Goal: Information Seeking & Learning: Learn about a topic

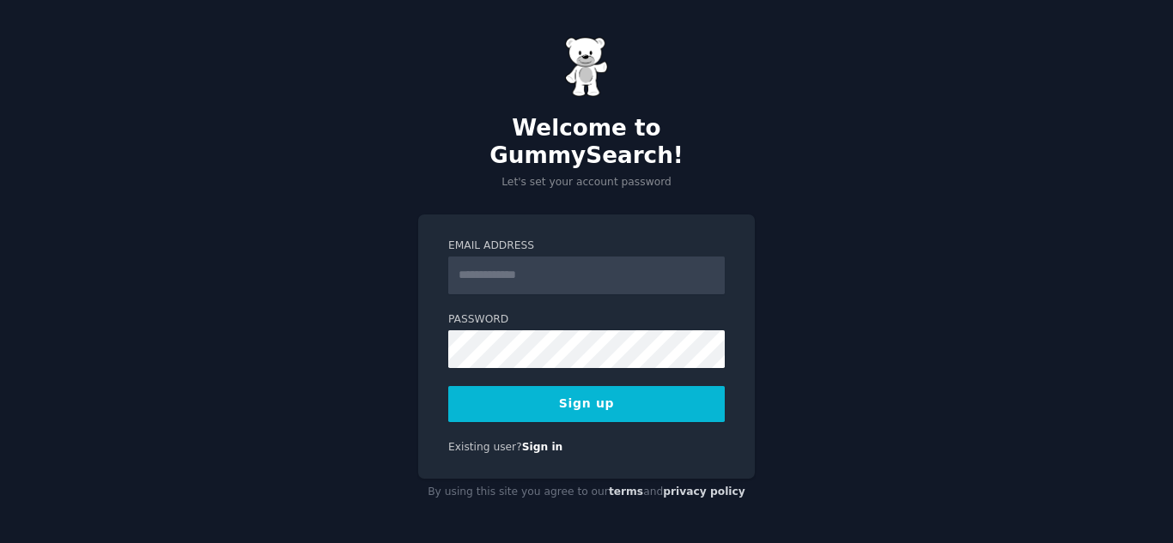
click at [559, 265] on input "Email Address" at bounding box center [586, 276] width 276 height 38
type input "**********"
click at [475, 386] on button "Sign up" at bounding box center [586, 404] width 276 height 36
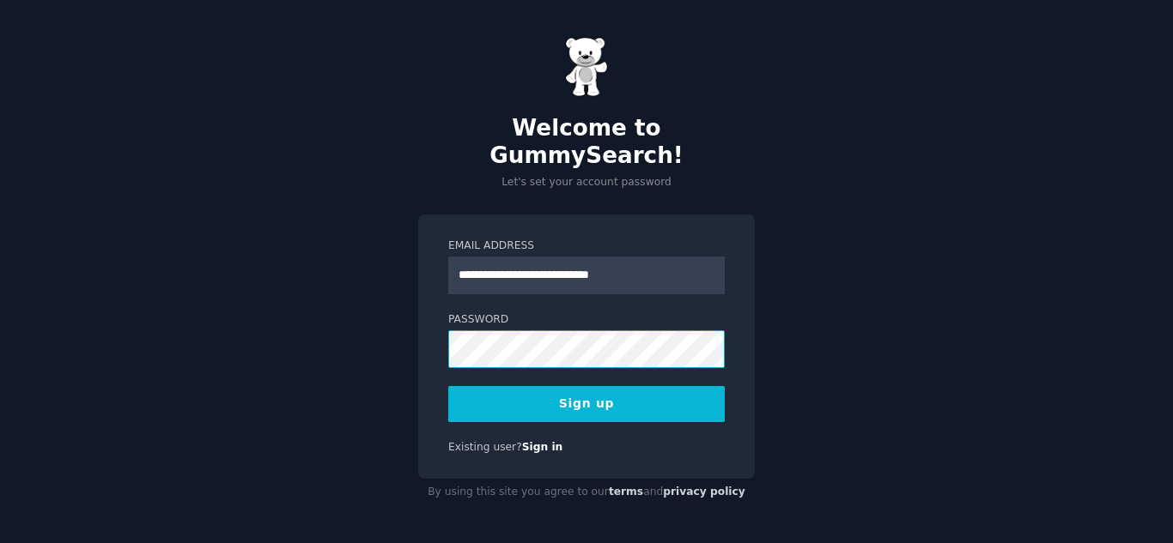
click at [448, 386] on button "Sign up" at bounding box center [586, 404] width 276 height 36
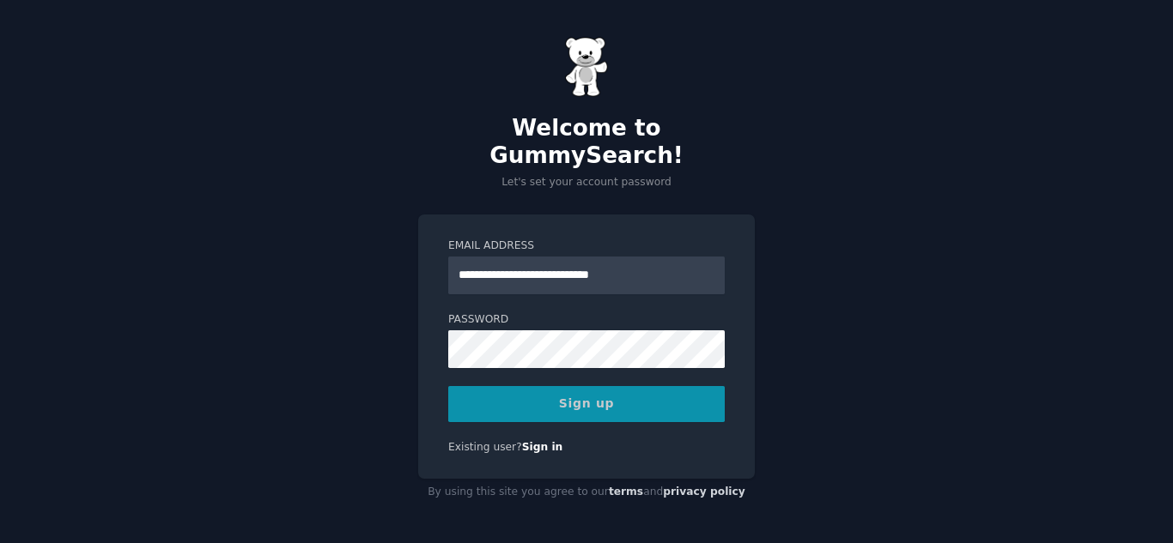
click at [543, 386] on div "Sign up" at bounding box center [586, 404] width 276 height 36
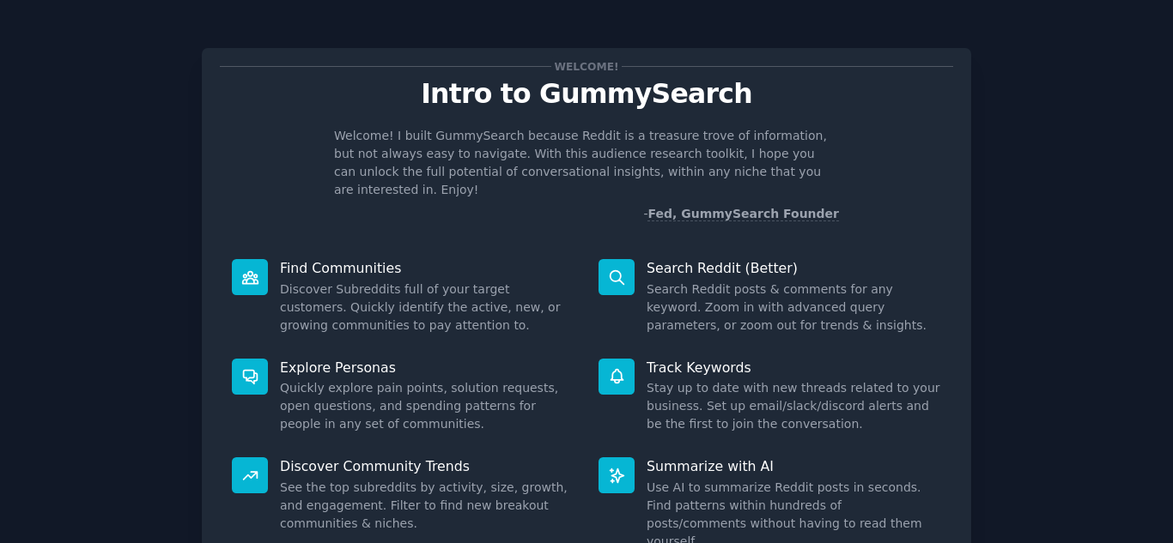
scroll to position [129, 0]
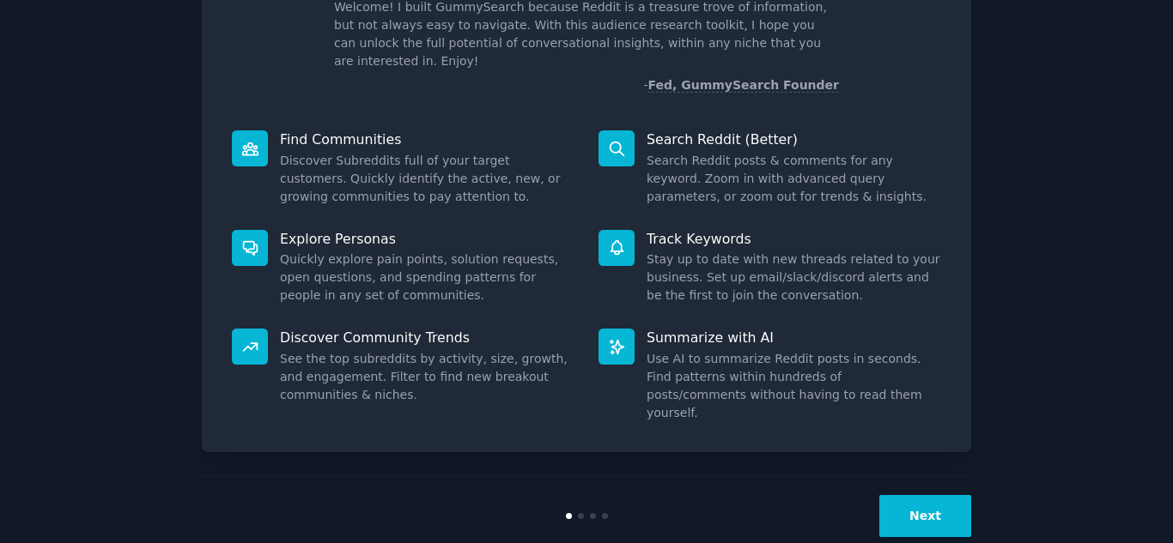
click at [938, 495] on button "Next" at bounding box center [925, 516] width 92 height 42
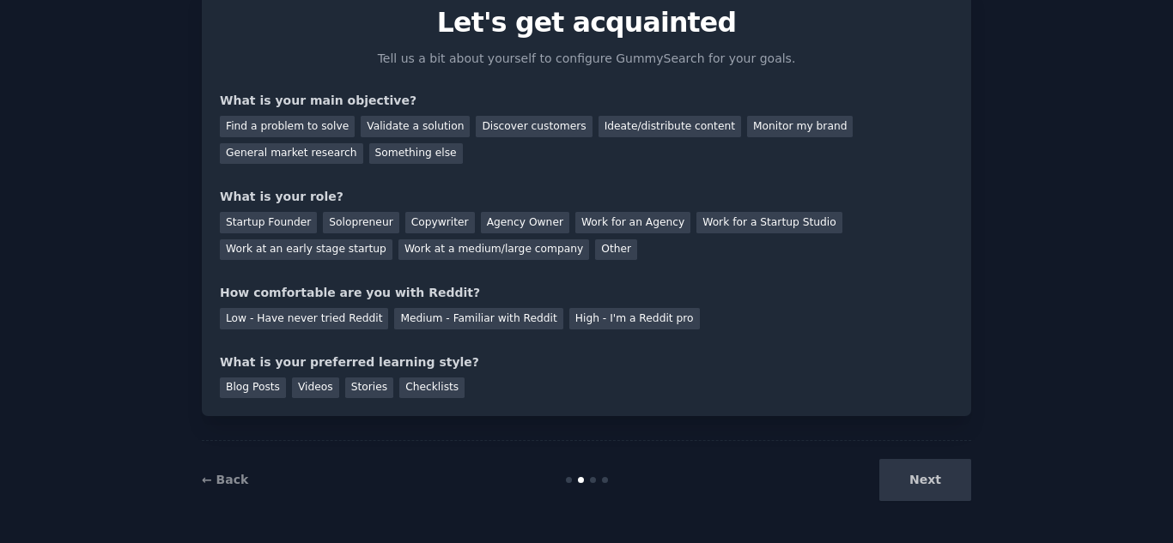
scroll to position [71, 0]
click at [928, 478] on div "Next" at bounding box center [842, 480] width 257 height 42
click at [906, 468] on div "Next" at bounding box center [842, 480] width 257 height 42
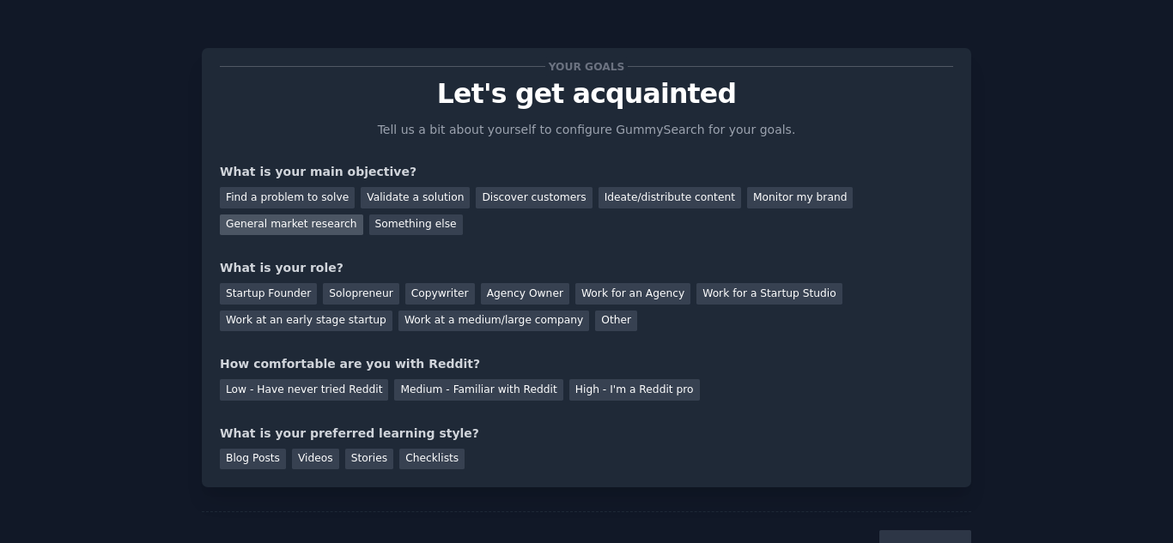
click at [363, 215] on div "General market research" at bounding box center [291, 225] width 143 height 21
click at [747, 197] on div "Monitor my brand" at bounding box center [800, 197] width 106 height 21
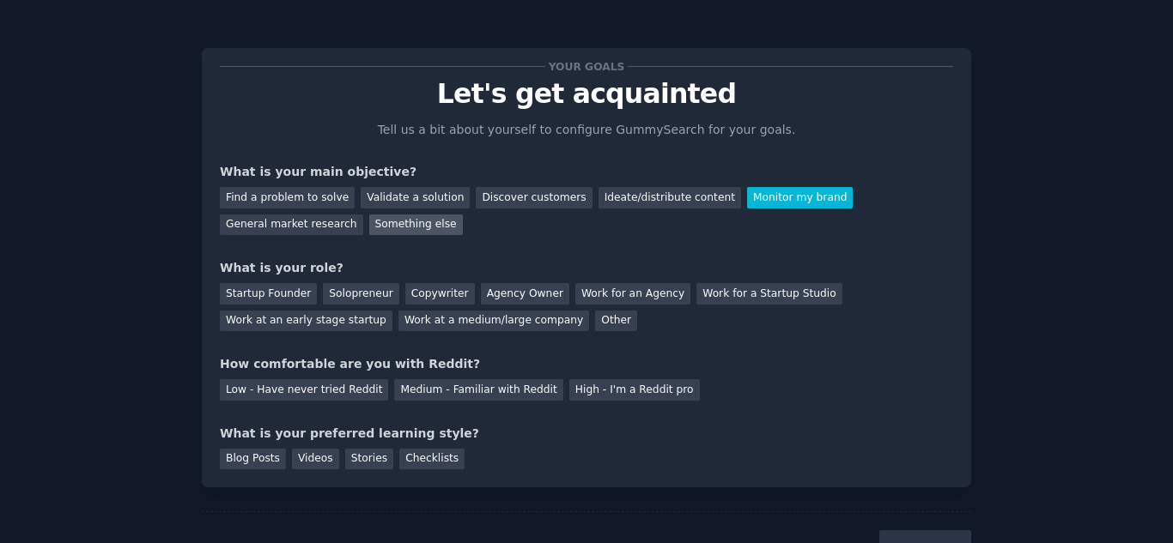
click at [369, 231] on div "Something else" at bounding box center [416, 225] width 94 height 21
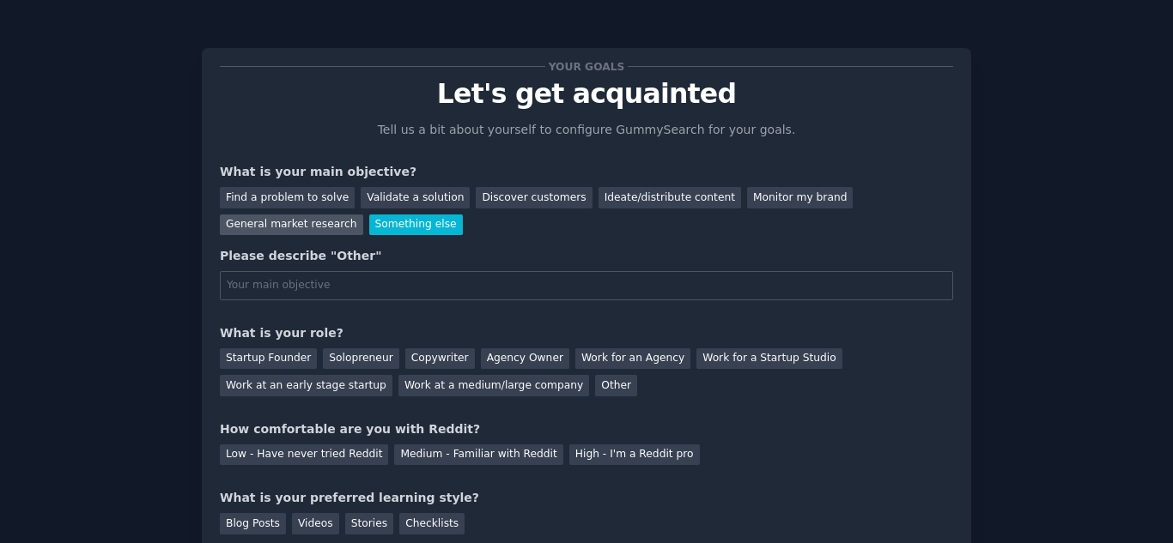
click at [363, 215] on div "General market research" at bounding box center [291, 225] width 143 height 21
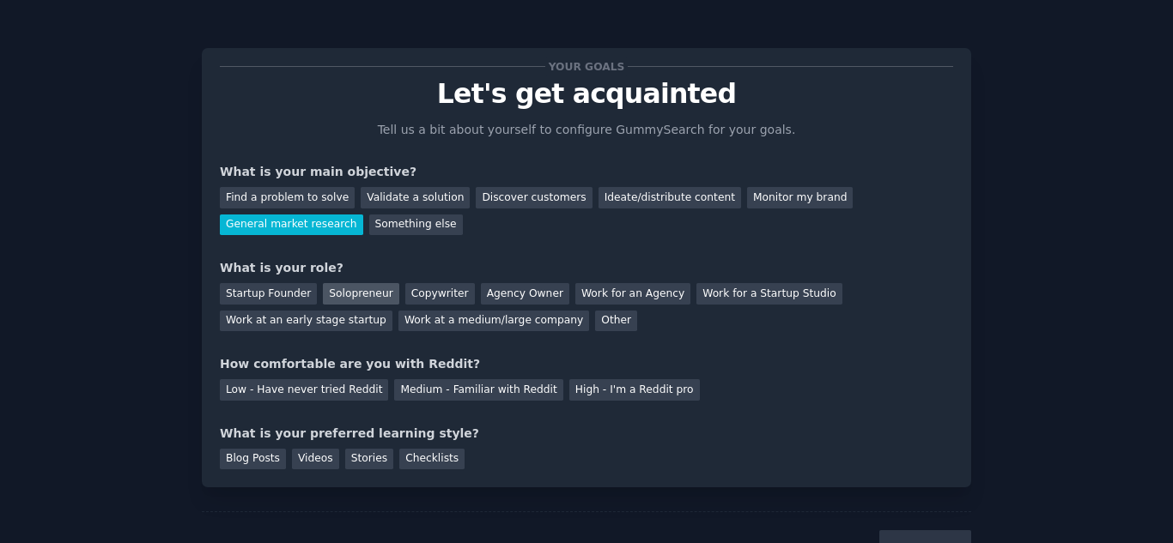
click at [364, 299] on div "Solopreneur" at bounding box center [361, 293] width 76 height 21
click at [419, 395] on div "Medium - Familiar with Reddit" at bounding box center [478, 389] width 168 height 21
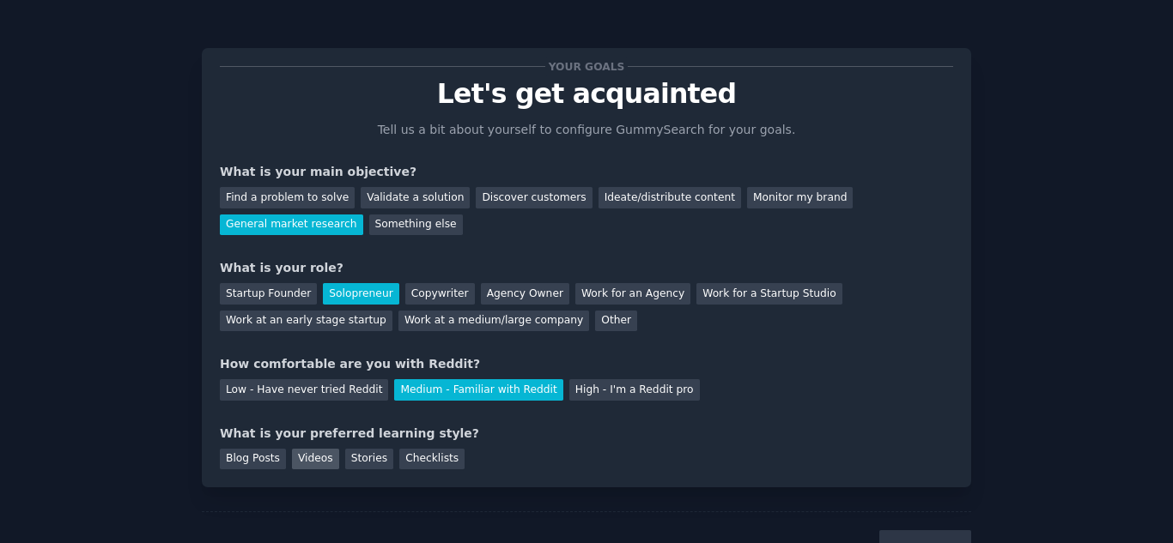
click at [309, 456] on div "Videos" at bounding box center [315, 459] width 47 height 21
click at [401, 453] on div "Checklists" at bounding box center [431, 459] width 65 height 21
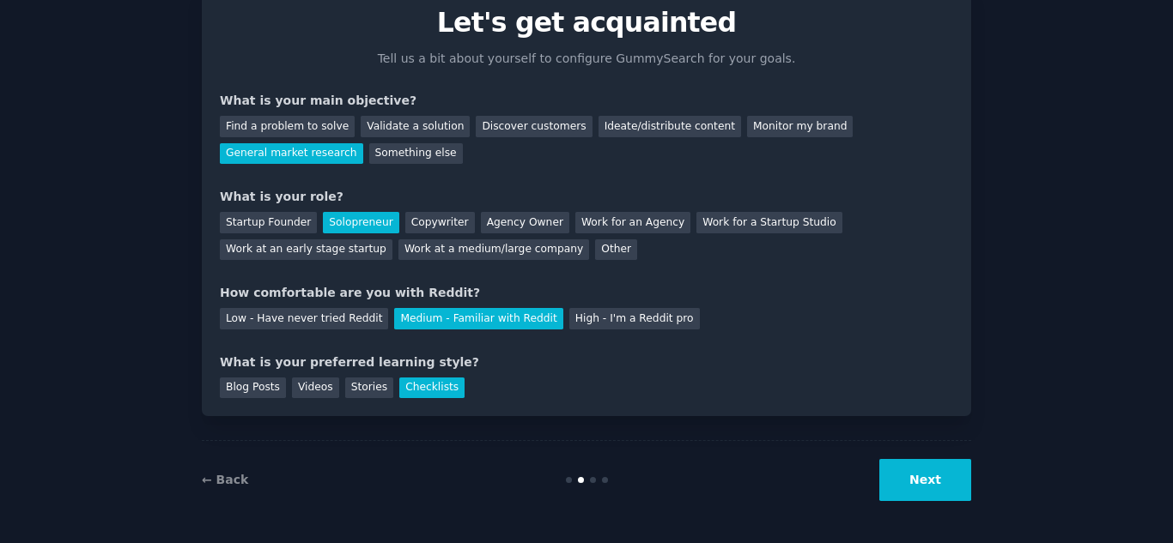
click at [945, 490] on button "Next" at bounding box center [925, 480] width 92 height 42
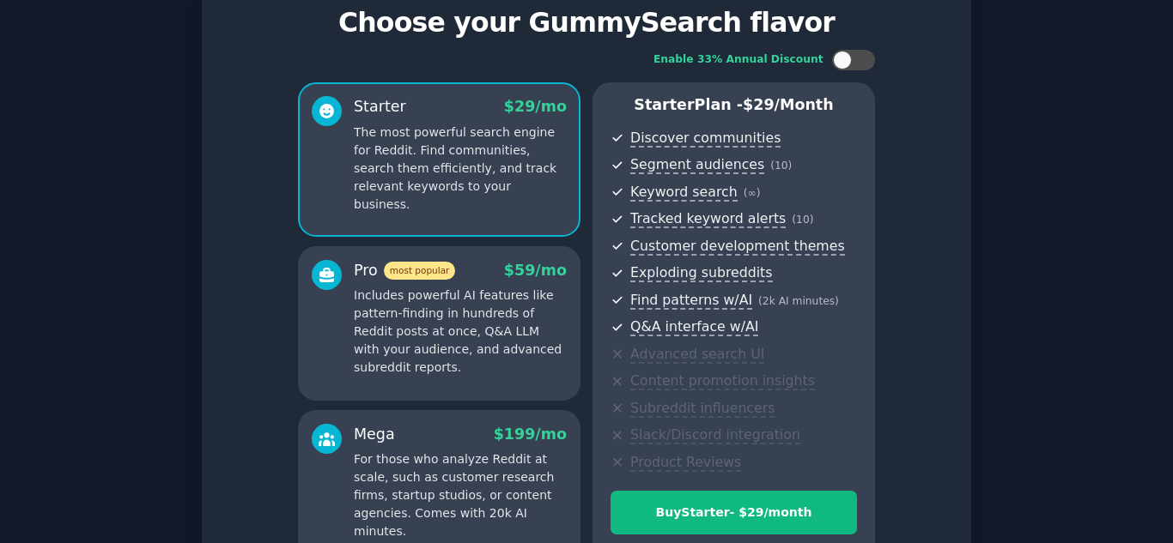
scroll to position [256, 0]
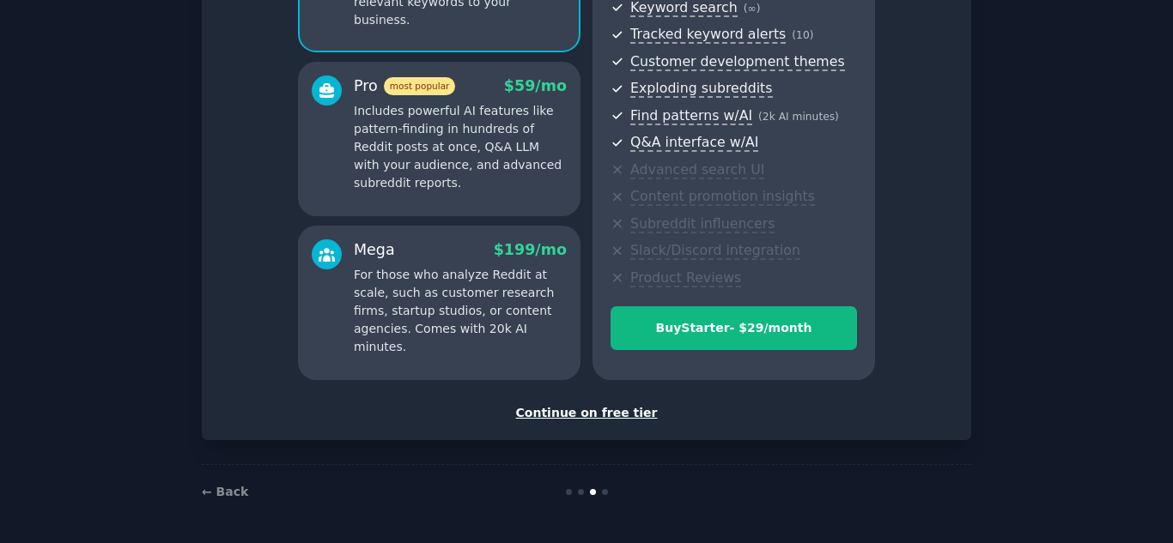
click at [603, 413] on div "Continue on free tier" at bounding box center [586, 413] width 733 height 18
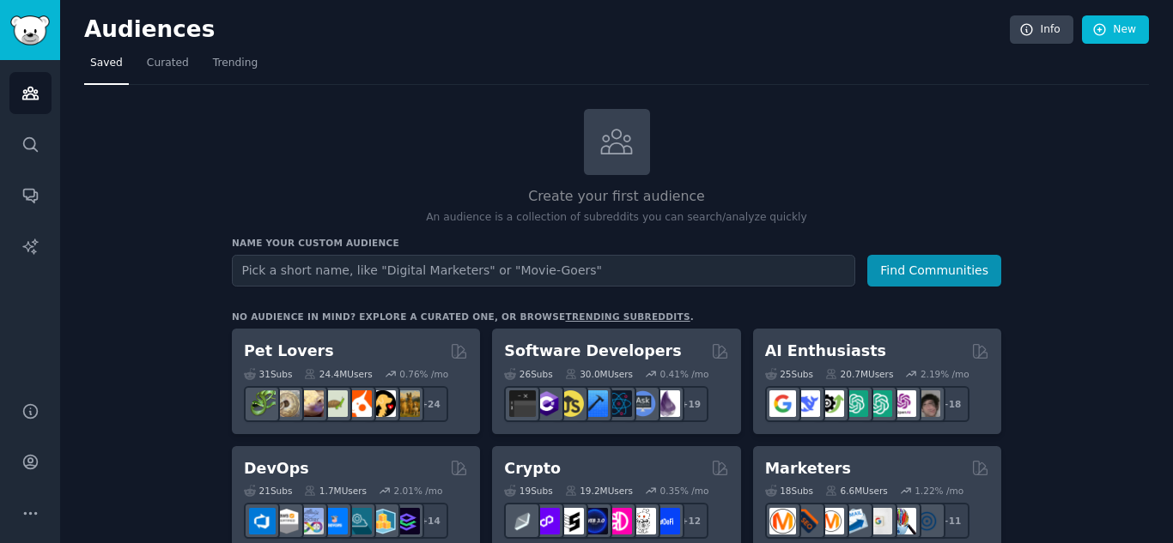
click at [357, 277] on input "text" at bounding box center [543, 271] width 623 height 32
type input "Agents_Of_AI"
click at [867, 255] on button "Find Communities" at bounding box center [934, 271] width 134 height 32
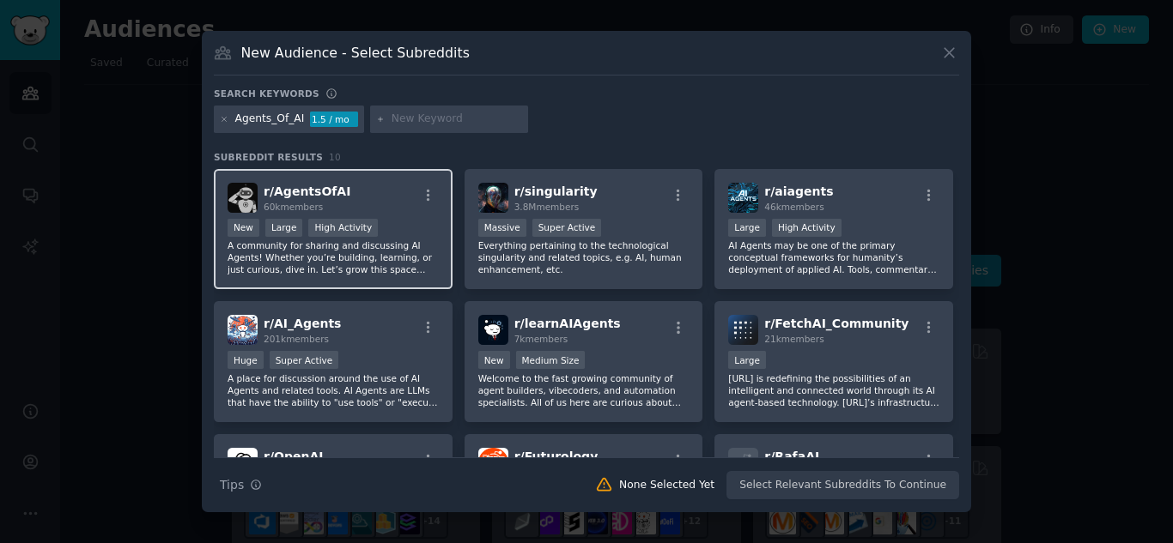
click at [318, 202] on div "60k members" at bounding box center [307, 207] width 87 height 12
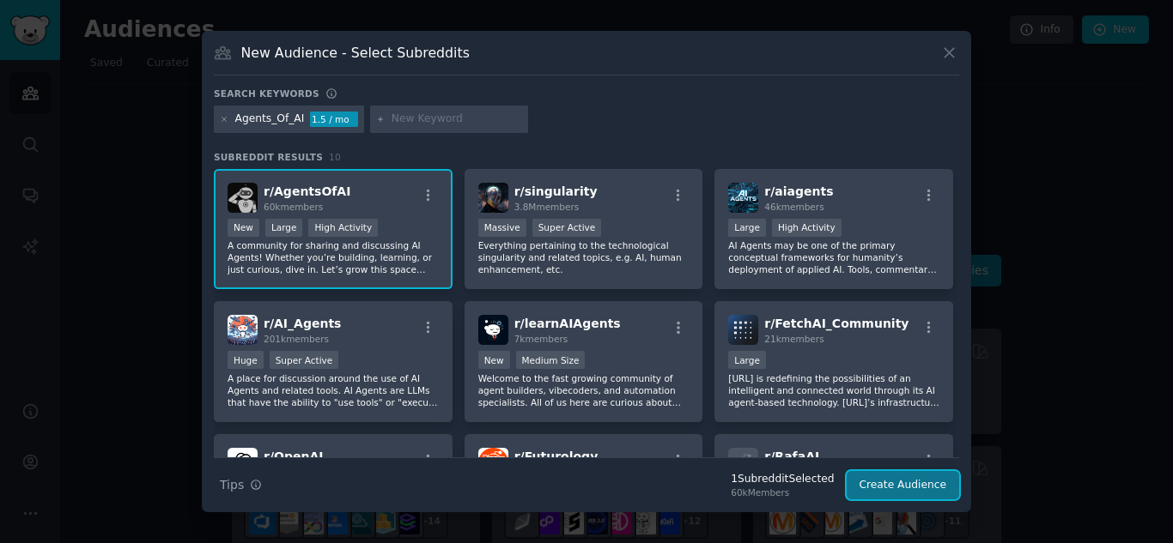
click at [884, 482] on button "Create Audience" at bounding box center [902, 485] width 113 height 29
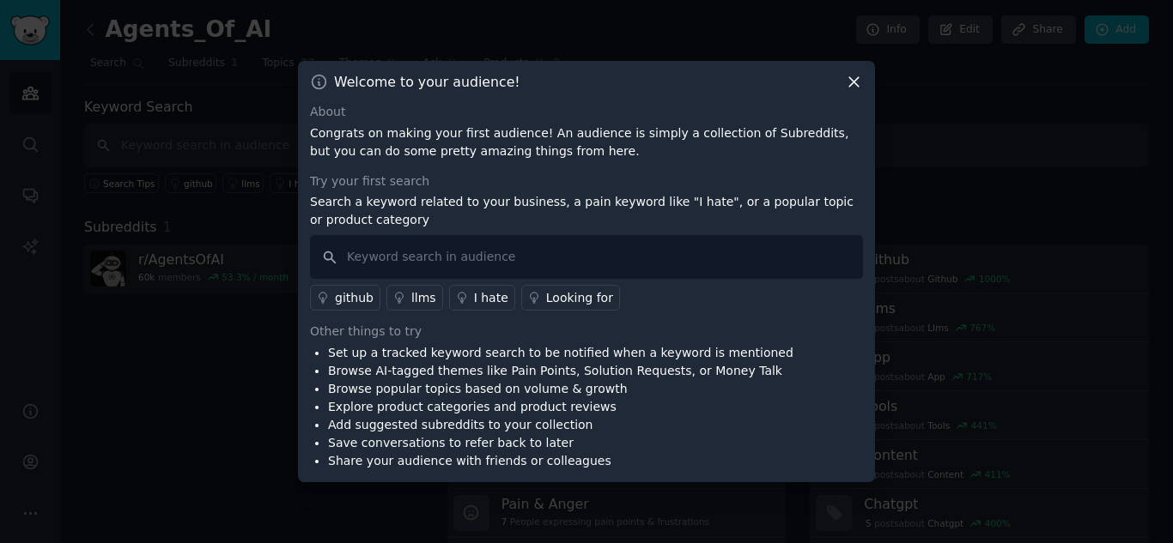
click at [853, 84] on icon at bounding box center [854, 82] width 18 height 18
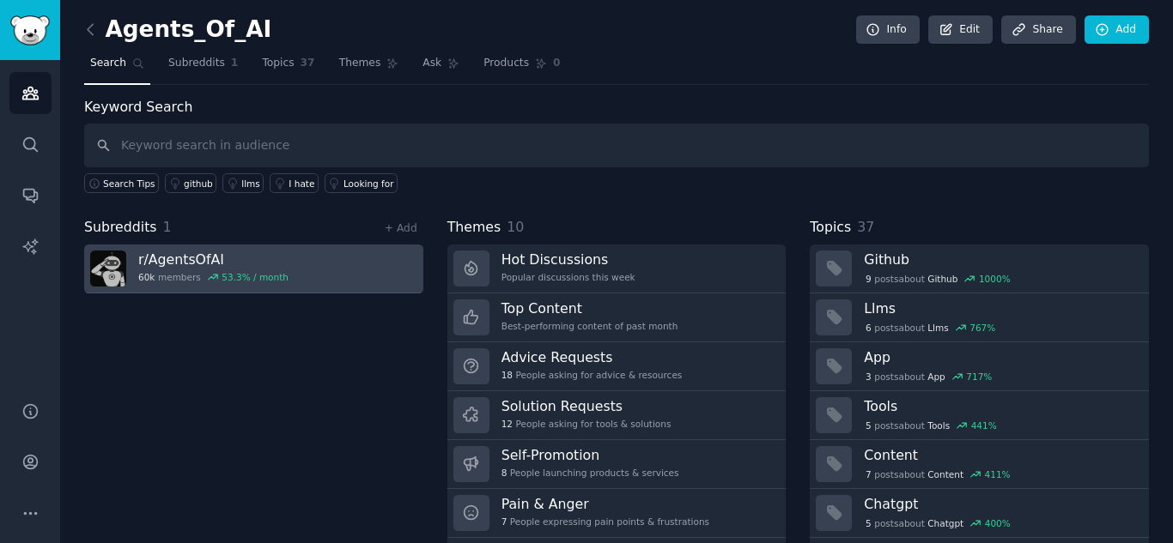
click at [211, 266] on h3 "r/ AgentsOfAI" at bounding box center [213, 260] width 150 height 18
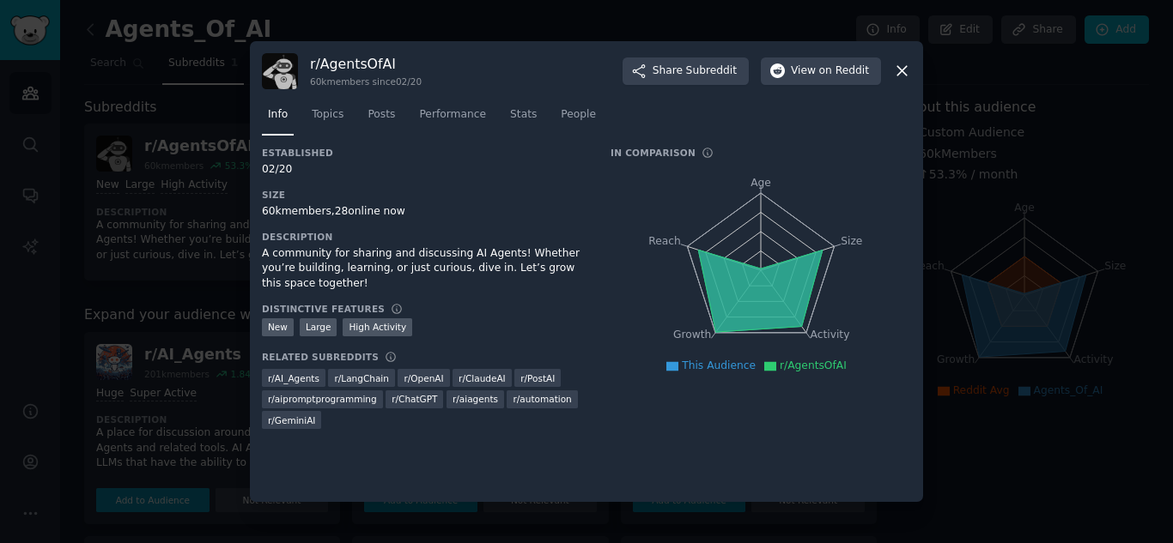
click at [900, 70] on icon at bounding box center [901, 71] width 9 height 9
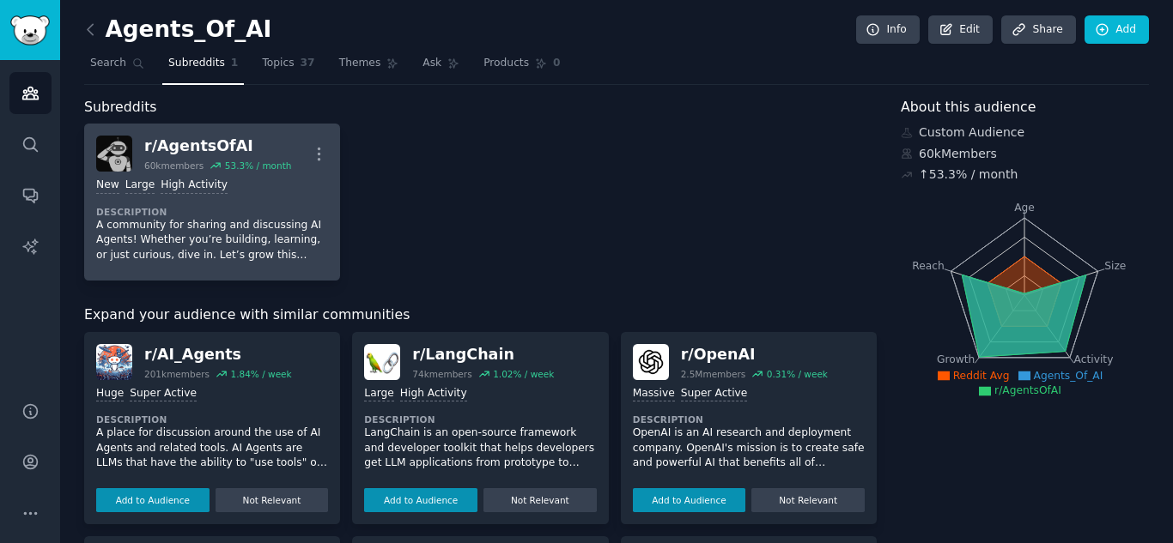
click at [195, 147] on div "r/ AgentsOfAI" at bounding box center [217, 146] width 147 height 21
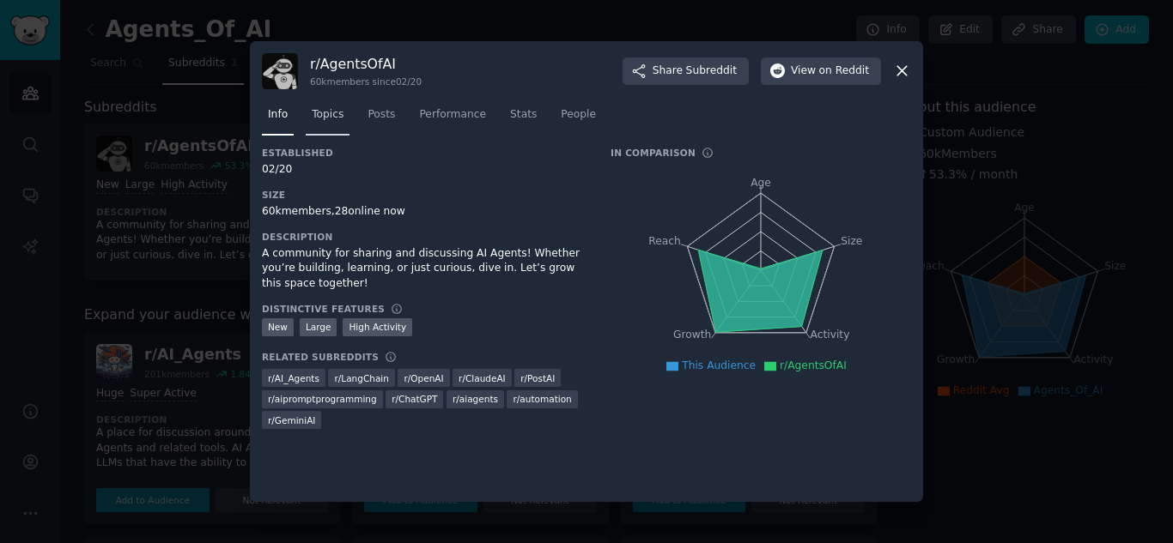
click at [326, 127] on link "Topics" at bounding box center [328, 118] width 44 height 35
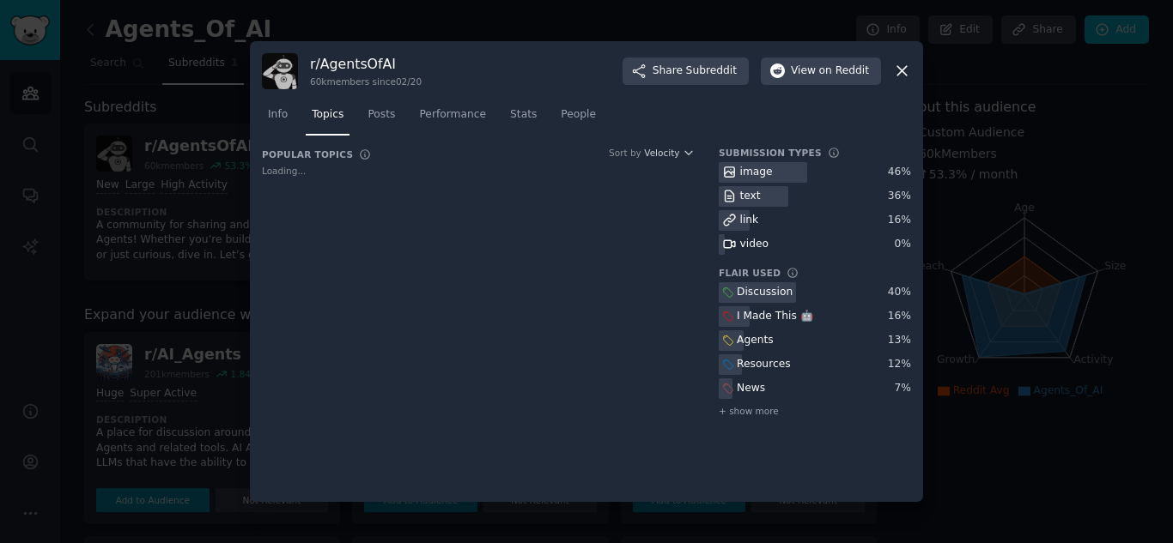
click at [181, 113] on div at bounding box center [586, 271] width 1173 height 543
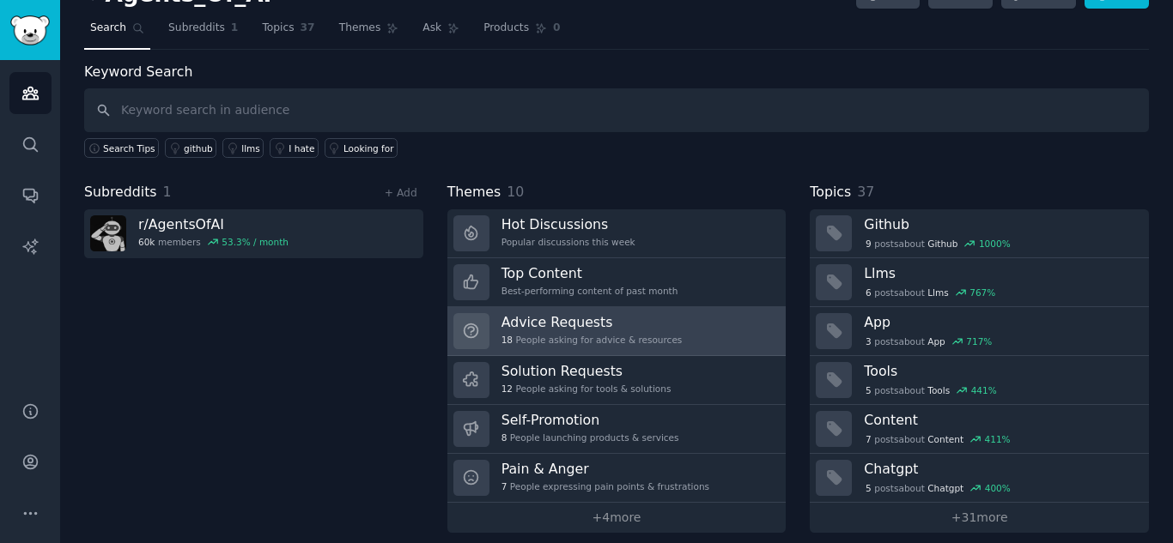
scroll to position [34, 0]
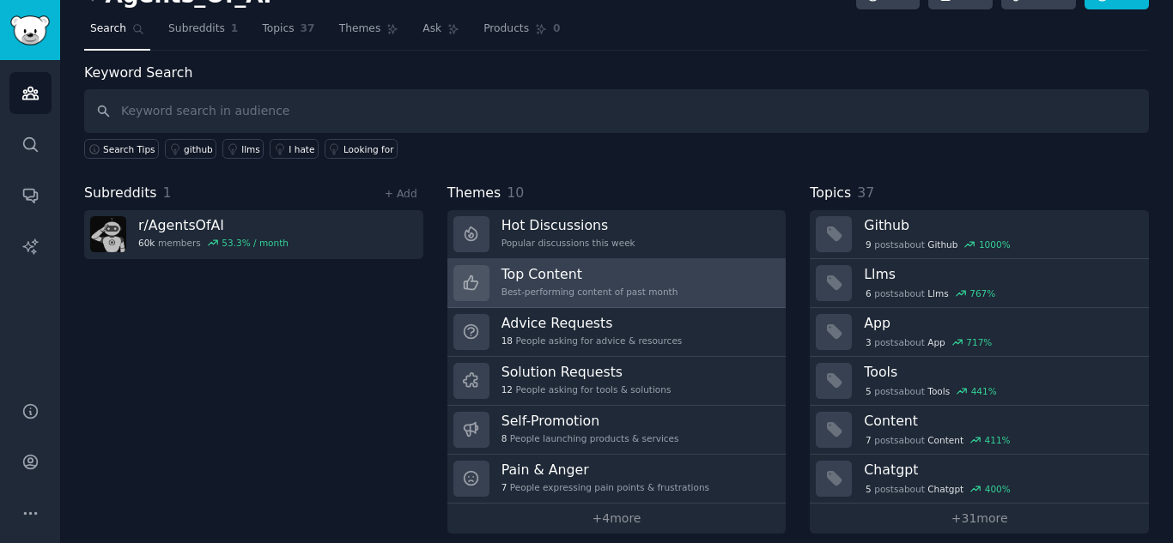
click at [564, 287] on div "Best-performing content of past month" at bounding box center [589, 292] width 177 height 12
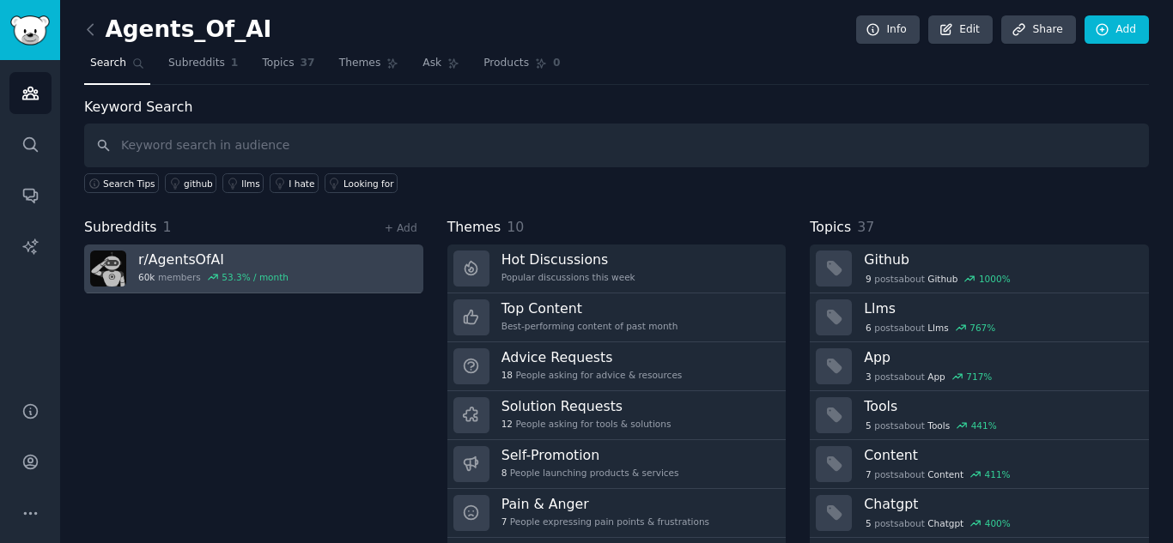
click at [175, 253] on h3 "r/ AgentsOfAI" at bounding box center [213, 260] width 150 height 18
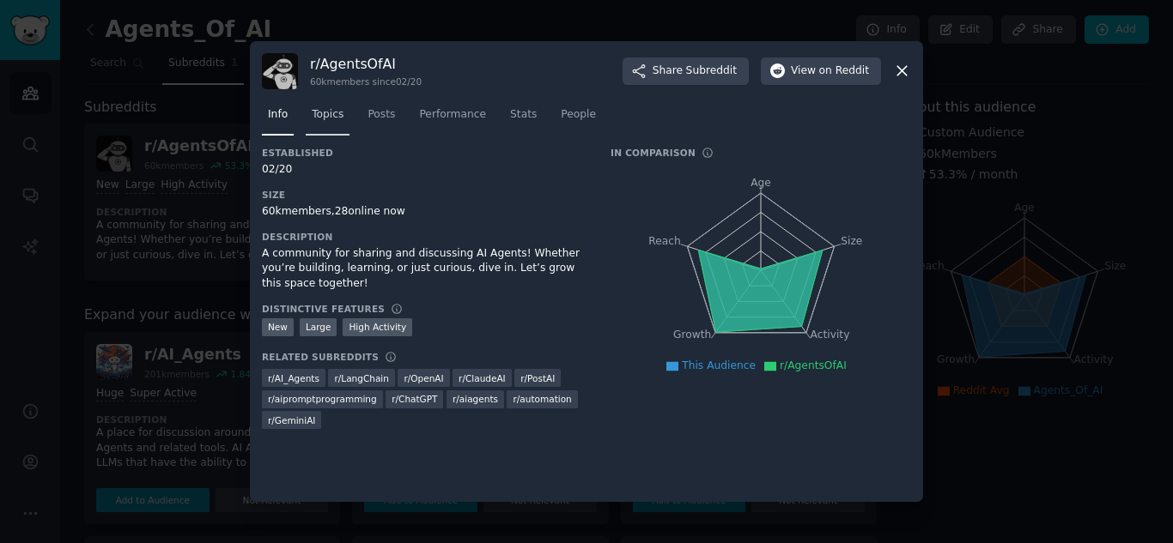
click at [326, 130] on link "Topics" at bounding box center [328, 118] width 44 height 35
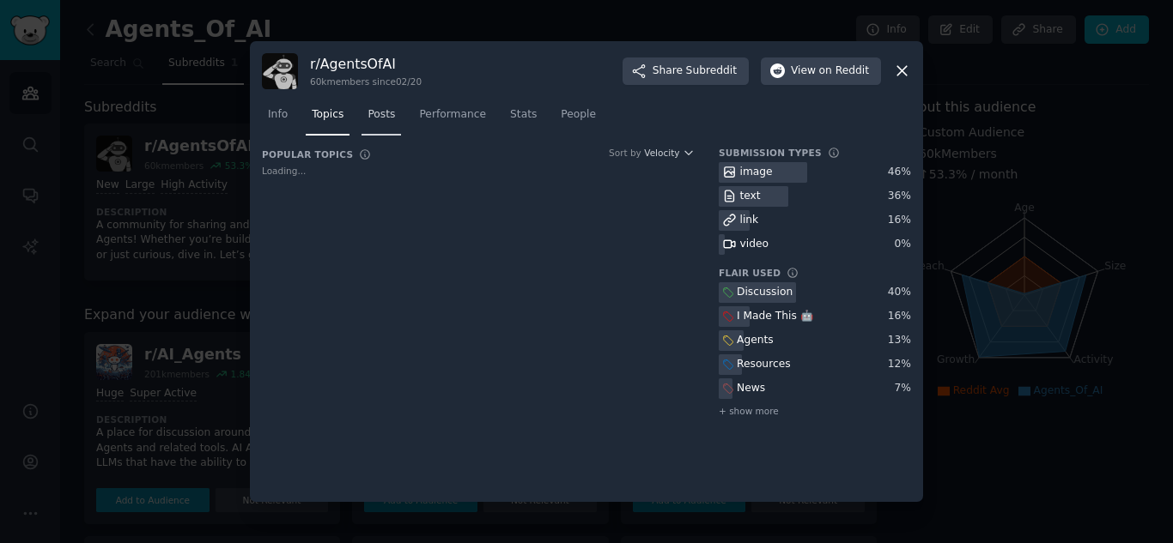
click at [377, 119] on span "Posts" at bounding box center [380, 114] width 27 height 15
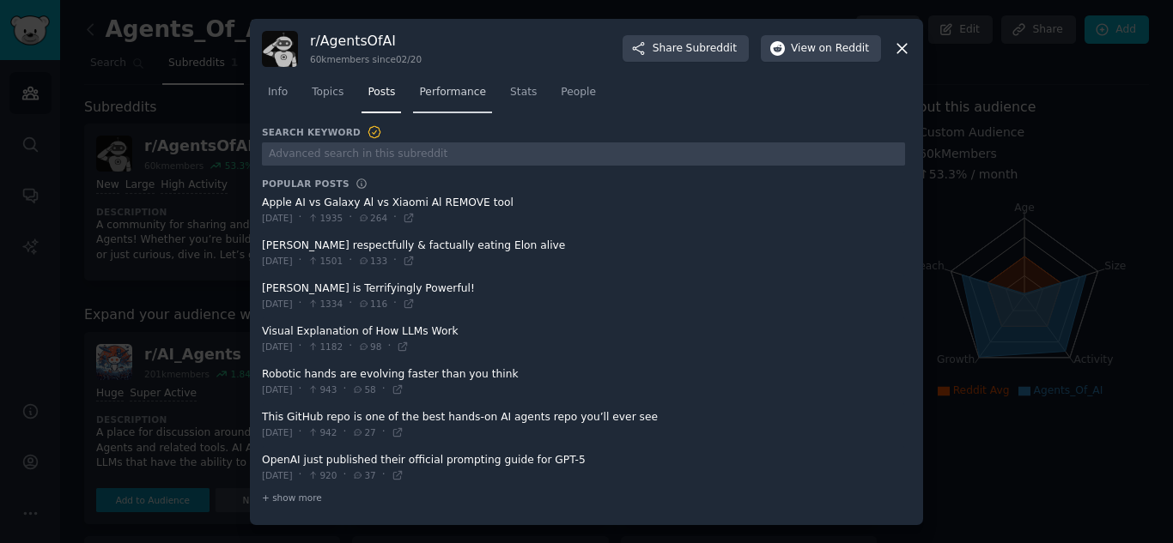
click at [453, 103] on link "Performance" at bounding box center [452, 96] width 79 height 35
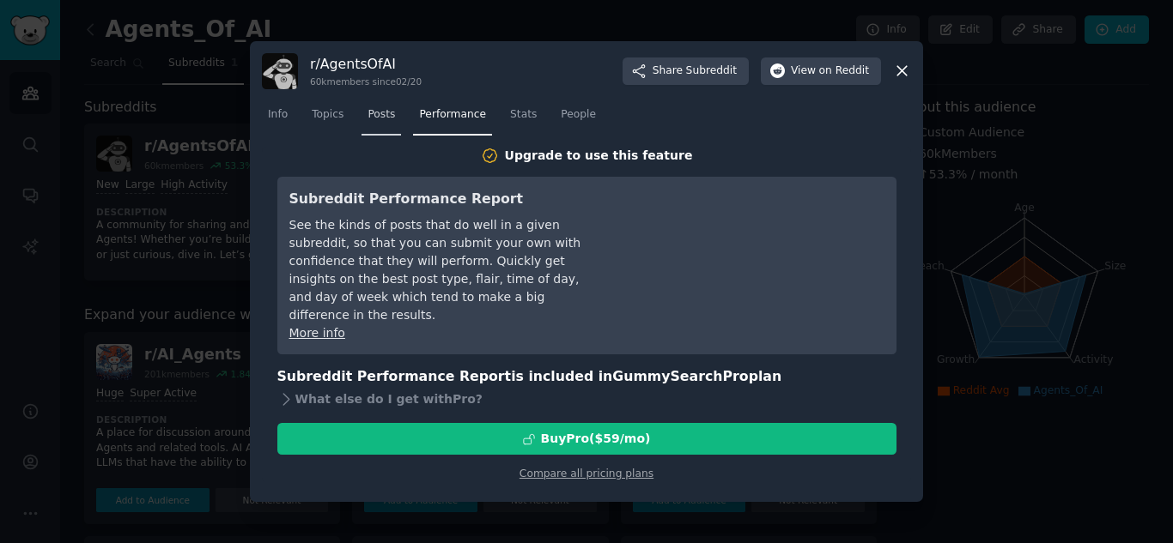
click at [395, 110] on link "Posts" at bounding box center [380, 118] width 39 height 35
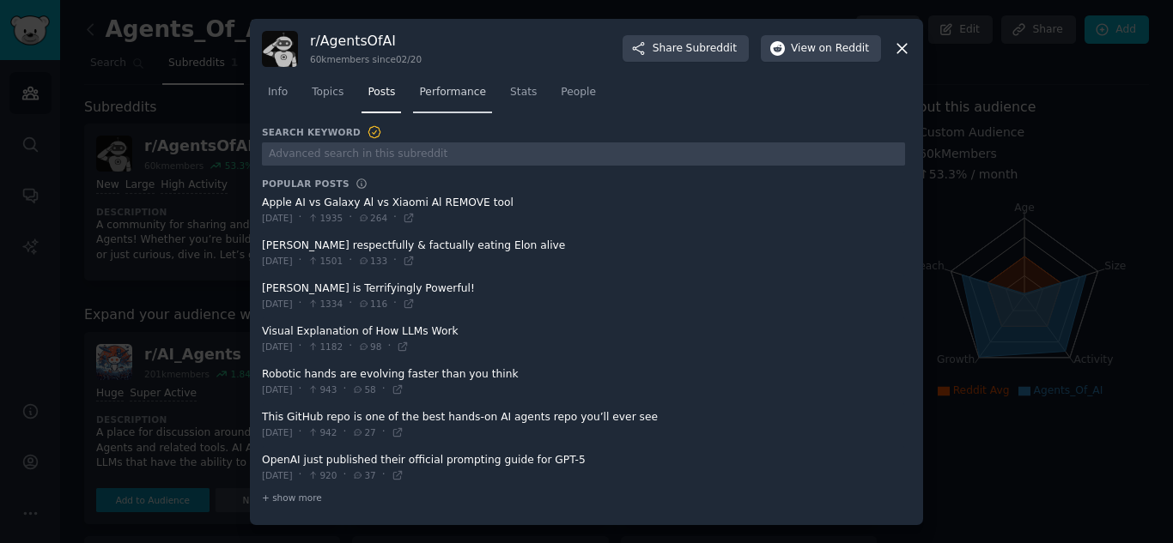
click at [420, 91] on span "Performance" at bounding box center [452, 92] width 67 height 15
